Goal: Check status: Check status

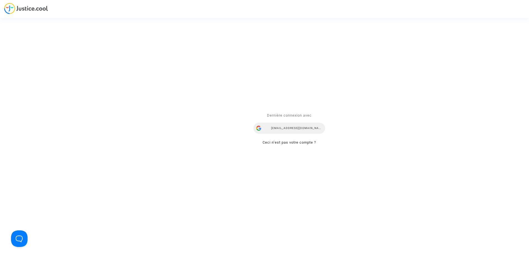
click at [298, 125] on div "airlines@refundmyticket.net" at bounding box center [290, 128] width 72 height 11
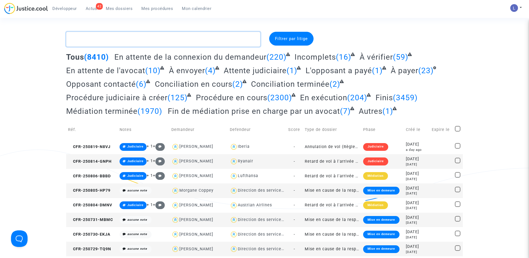
click at [99, 41] on textarea at bounding box center [163, 39] width 194 height 15
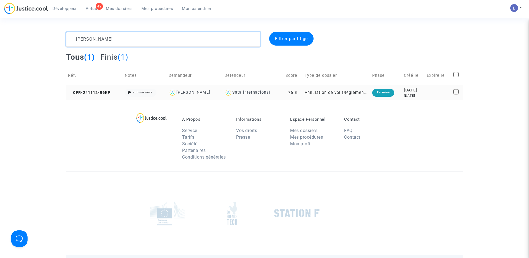
type textarea "[PERSON_NAME]"
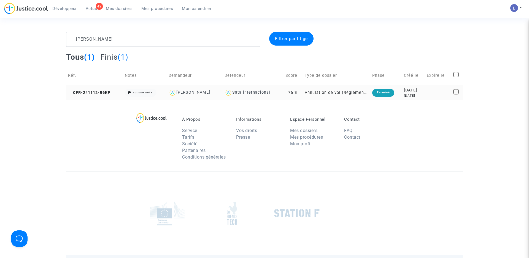
click at [90, 96] on td "CFR-241112-R6KP" at bounding box center [94, 92] width 57 height 15
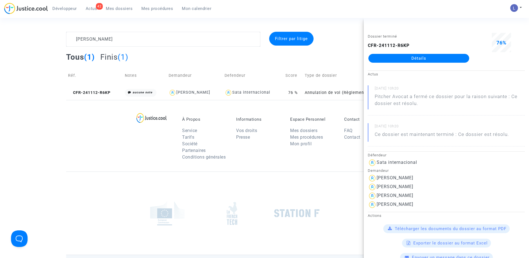
click at [422, 60] on link "Détails" at bounding box center [419, 58] width 101 height 9
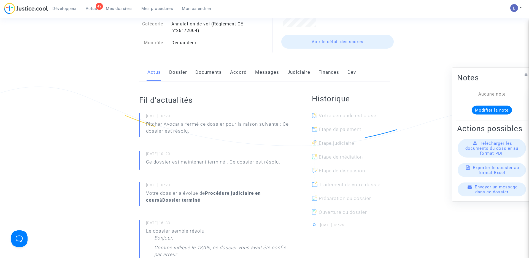
scroll to position [62, 0]
click at [92, 8] on span "Actus" at bounding box center [92, 8] width 12 height 5
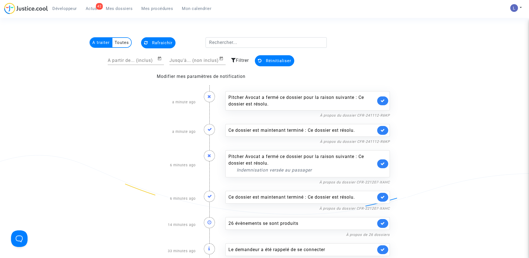
click at [382, 103] on link at bounding box center [382, 100] width 11 height 9
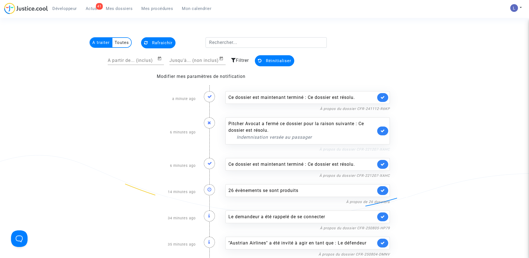
click at [363, 149] on link "À propos du dossier CFR-221207-XAHC" at bounding box center [355, 149] width 71 height 4
click at [384, 93] on link at bounding box center [382, 97] width 11 height 9
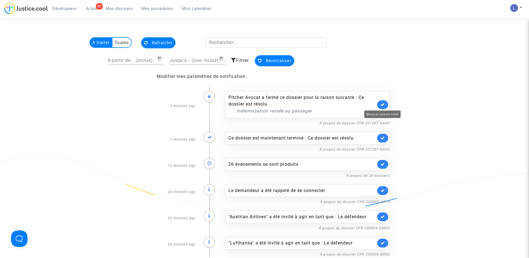
click at [383, 104] on icon at bounding box center [383, 104] width 4 height 4
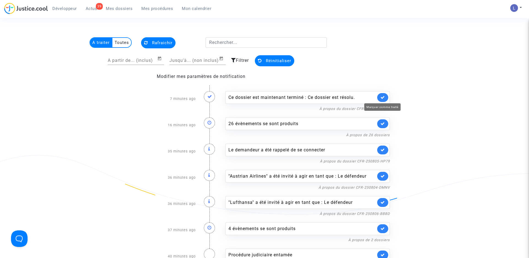
click at [383, 97] on icon at bounding box center [383, 97] width 4 height 4
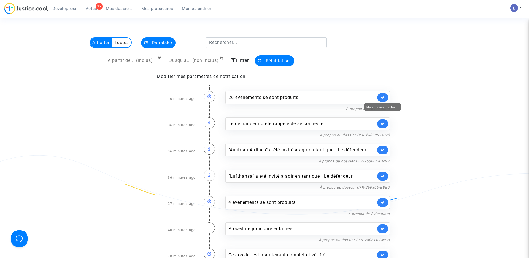
click at [383, 97] on icon at bounding box center [383, 97] width 4 height 4
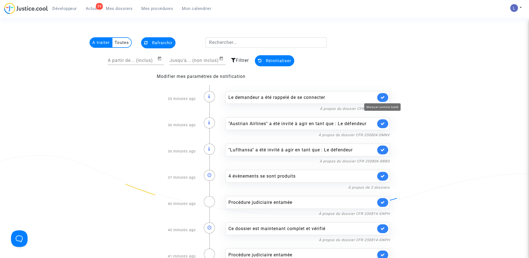
click at [383, 97] on icon at bounding box center [383, 97] width 4 height 4
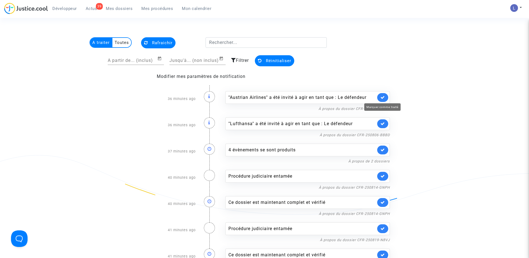
click at [383, 97] on icon at bounding box center [383, 97] width 4 height 4
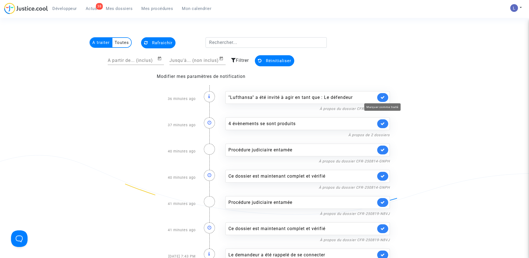
click at [383, 97] on icon at bounding box center [383, 97] width 4 height 4
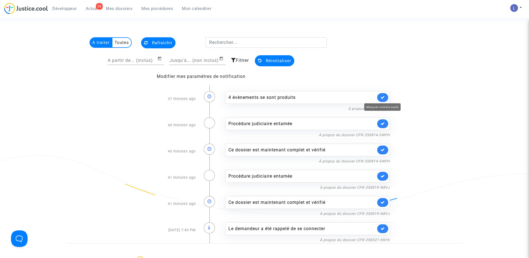
click at [383, 97] on icon at bounding box center [383, 97] width 4 height 4
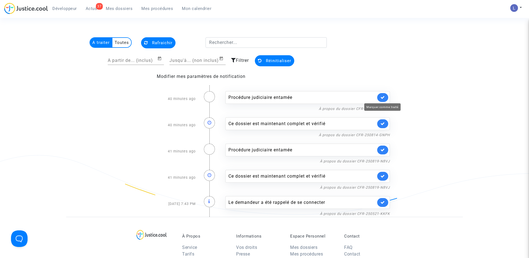
click at [383, 97] on icon at bounding box center [383, 97] width 4 height 4
click at [383, 121] on icon at bounding box center [383, 123] width 4 height 4
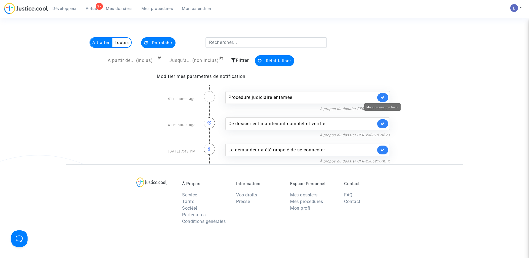
click at [383, 97] on icon at bounding box center [383, 97] width 4 height 4
click at [383, 121] on icon at bounding box center [383, 123] width 4 height 4
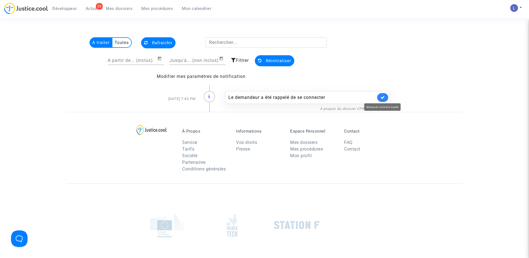
click at [383, 97] on icon at bounding box center [383, 97] width 4 height 4
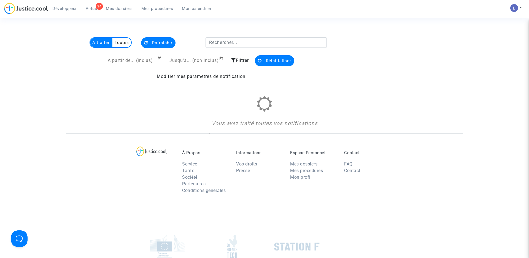
click at [383, 97] on div "Vous avez traité toutes vos notifications" at bounding box center [264, 112] width 251 height 32
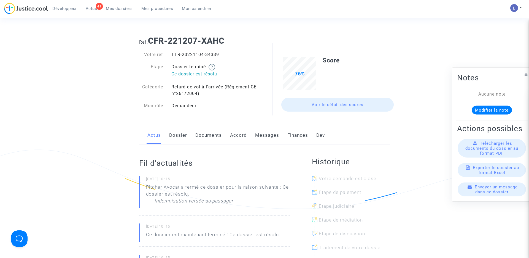
click at [211, 54] on div "TTR-20221104-34339" at bounding box center [215, 54] width 97 height 7
copy div "34339"
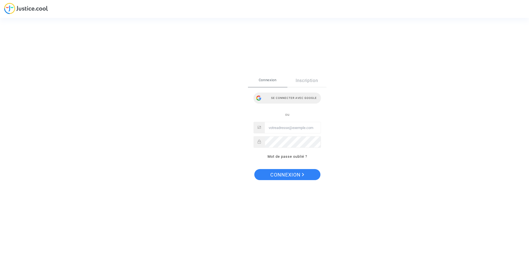
click at [291, 97] on div "Se connecter avec Google" at bounding box center [288, 97] width 68 height 11
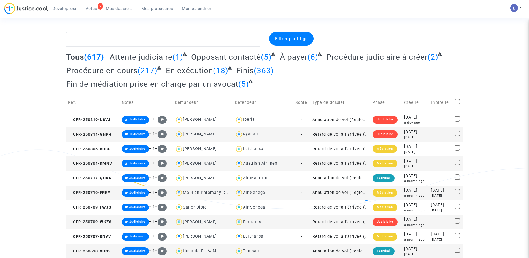
click at [93, 9] on span "Actus" at bounding box center [92, 8] width 12 height 5
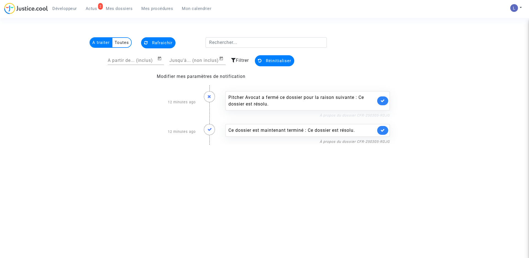
click at [361, 114] on link "À propos du dossier CFR-250305-RDJG" at bounding box center [355, 115] width 70 height 4
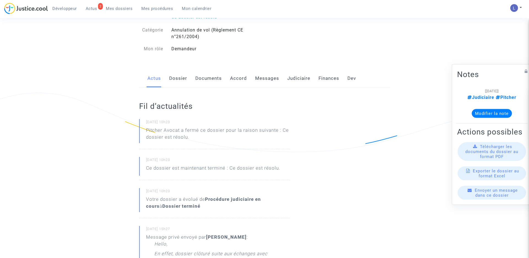
scroll to position [80, 0]
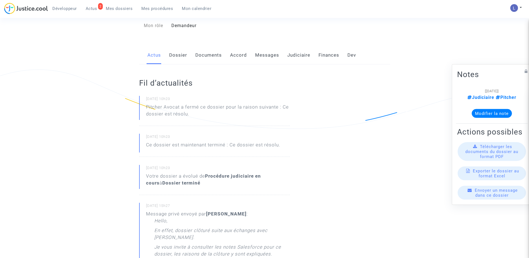
click at [259, 60] on link "Messages" at bounding box center [267, 55] width 24 height 18
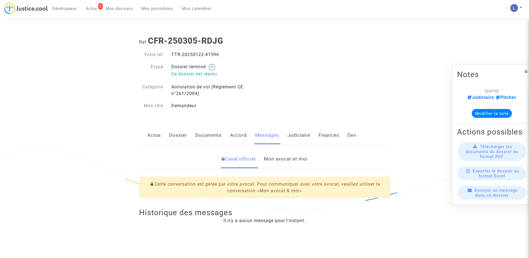
click at [285, 159] on link "Mon avocat et moi" at bounding box center [286, 159] width 44 height 18
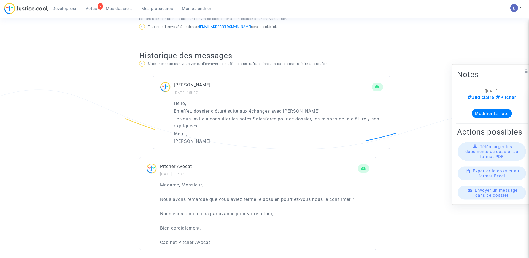
scroll to position [357, 0]
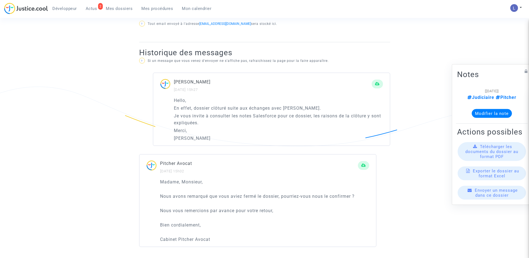
click at [96, 6] on span "Actus" at bounding box center [92, 8] width 12 height 5
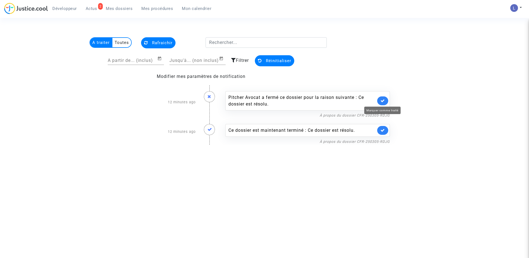
click at [383, 100] on icon at bounding box center [383, 100] width 4 height 4
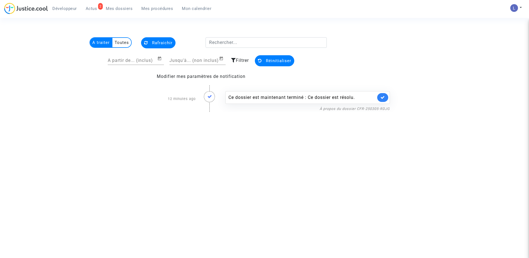
click at [383, 100] on link at bounding box center [382, 97] width 11 height 9
